Goal: Find specific page/section: Find specific page/section

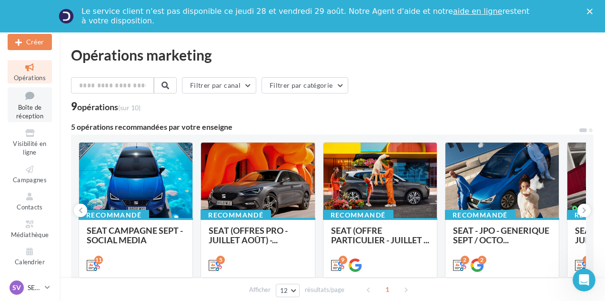
click at [24, 111] on link "Boîte de réception" at bounding box center [30, 104] width 44 height 35
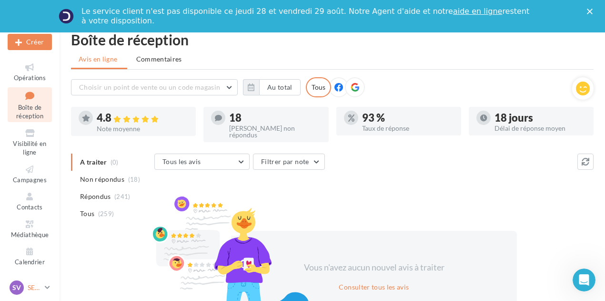
click at [40, 283] on div "SV SEAT [GEOGRAPHIC_DATA] SEAT-[GEOGRAPHIC_DATA]" at bounding box center [25, 287] width 31 height 14
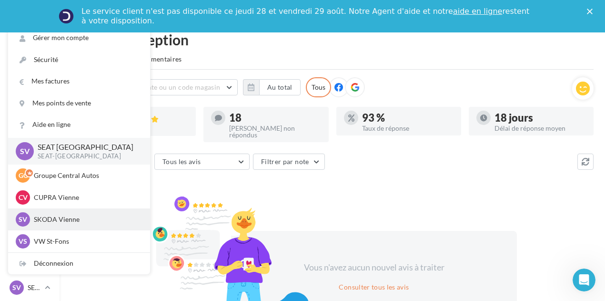
click at [70, 223] on p "SKODA Vienne" at bounding box center [86, 219] width 105 height 10
